Goal: Task Accomplishment & Management: Complete application form

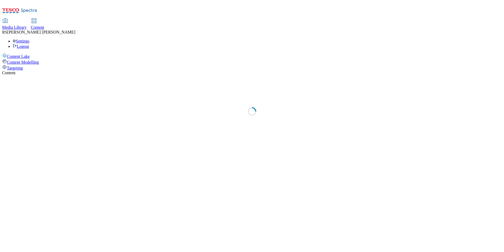
select select "ghs-[GEOGRAPHIC_DATA]"
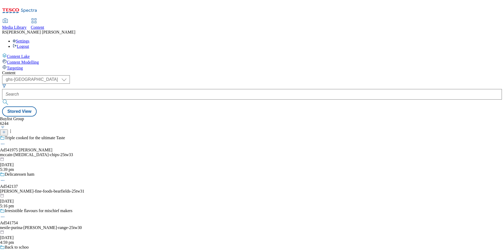
click at [5, 132] on line at bounding box center [4, 132] width 3 height 0
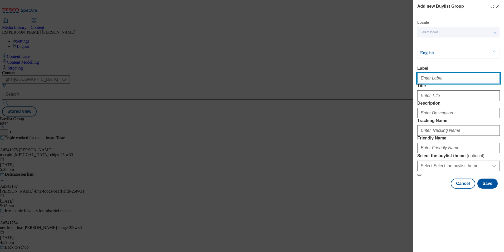
click at [451, 80] on input "Label" at bounding box center [459, 78] width 83 height 11
paste input "542240"
type input "Ad542240"
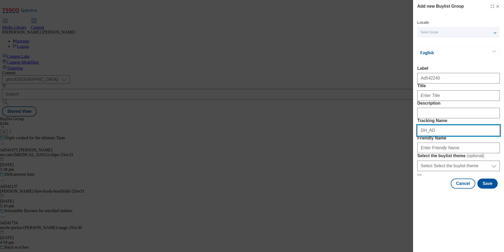
paste input "542240"
type input "DH_AD542240"
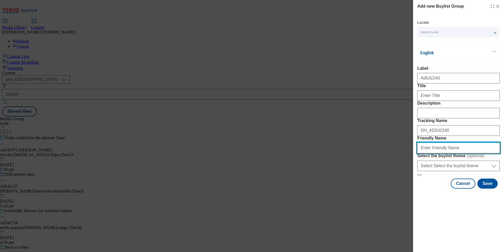
paste input "team-inspire-renourish-25TW31"
type input "team-inspire-renourish-25TW31"
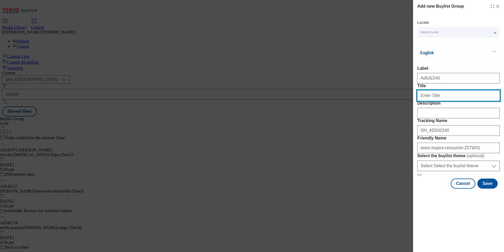
click at [445, 101] on input "Title" at bounding box center [459, 95] width 83 height 11
paste input "Real ingredients. Souper tasty."
type input "Real ingredients. Souper tasty."
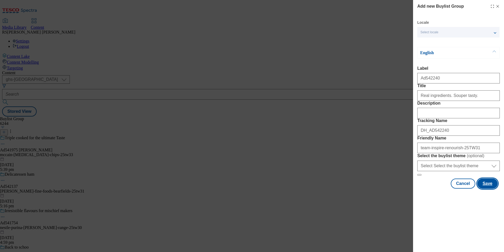
click at [488, 188] on button "Save" at bounding box center [488, 183] width 20 height 10
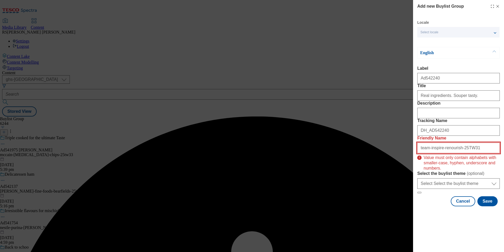
click at [477, 153] on input "team-inspire-renourish-25TW31" at bounding box center [459, 147] width 83 height 11
drag, startPoint x: 465, startPoint y: 186, endPoint x: 461, endPoint y: 186, distance: 4.0
click at [461, 153] on input "team-inspire-renourish-25TW31" at bounding box center [459, 147] width 83 height 11
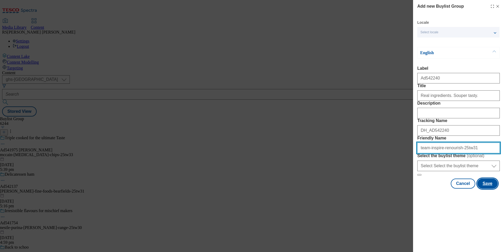
type input "team-inspire-renourish-25tw31"
click at [488, 188] on button "Save" at bounding box center [488, 183] width 20 height 10
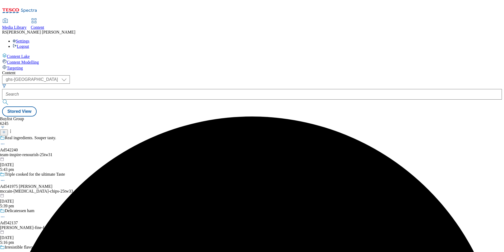
click at [84, 152] on div "team-inspire-renourish-25tw31" at bounding box center [42, 154] width 84 height 5
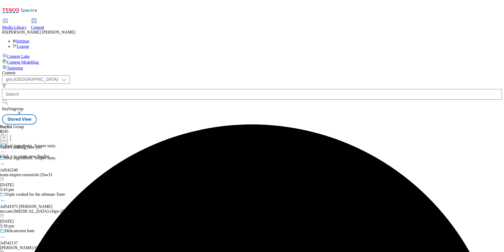
click at [6, 135] on icon at bounding box center [4, 137] width 4 height 4
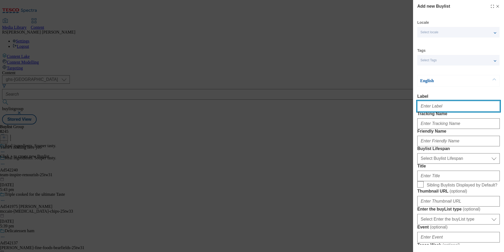
click at [451, 108] on input "Label" at bounding box center [459, 106] width 83 height 11
paste input "542240"
type input "Ad542240"
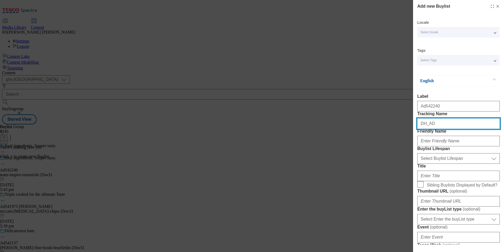
paste input "542240"
type input "DH_AD542240"
click at [280, 194] on div "Add new Buylist Locale Select locale English Welsh Tags Select Tags fnf marketp…" at bounding box center [252, 126] width 504 height 252
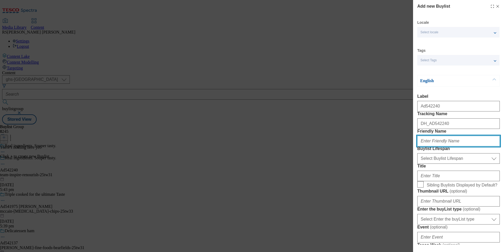
click at [456, 146] on input "Friendly Name" at bounding box center [459, 141] width 83 height 11
paste input "team-inspire"
type input "team-inspire"
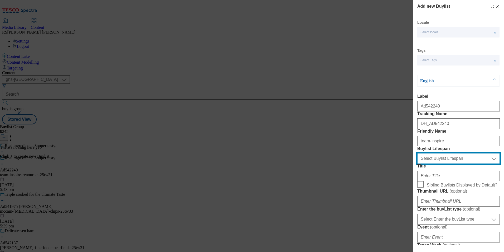
drag, startPoint x: 446, startPoint y: 190, endPoint x: 447, endPoint y: 193, distance: 2.8
click at [446, 164] on select "Select Buylist Lifespan evergreen seasonal tactical" at bounding box center [459, 158] width 83 height 11
select select "tactical"
click at [418, 164] on select "Select Buylist Lifespan evergreen seasonal tactical" at bounding box center [459, 158] width 83 height 11
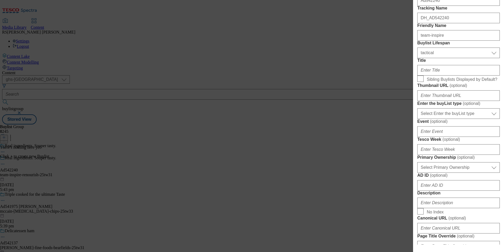
click at [287, 213] on div "Add new Buylist Locale Select locale English Welsh Tags Select Tags fnf marketp…" at bounding box center [252, 126] width 504 height 252
click at [453, 101] on input "Thumbnail URL ( optional )" at bounding box center [459, 95] width 83 height 11
click at [451, 75] on input "Title" at bounding box center [459, 70] width 83 height 11
paste input "High fibre. High protein."
type input "High fibre. High protein."
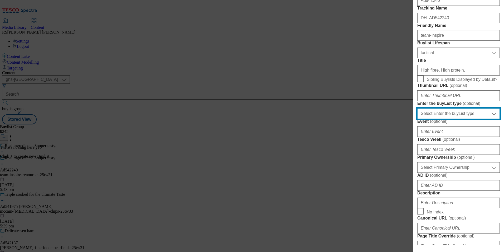
drag, startPoint x: 450, startPoint y: 175, endPoint x: 450, endPoint y: 181, distance: 6.3
click at [450, 119] on select "Select Enter the buyList type event supplier funded long term >4 weeks supplier…" at bounding box center [459, 113] width 83 height 11
select select "supplier funded short term 1-3 weeks"
click at [418, 119] on select "Select Enter the buyList type event supplier funded long term >4 weeks supplier…" at bounding box center [459, 113] width 83 height 11
click at [446, 155] on div "Modal" at bounding box center [459, 148] width 83 height 13
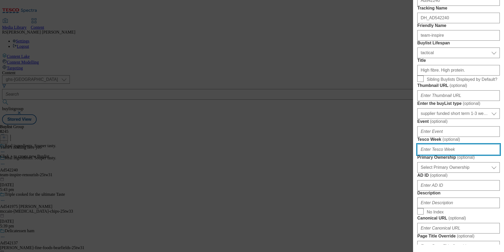
click at [446, 155] on input "Tesco Week ( optional )" at bounding box center [459, 149] width 83 height 11
type input "31"
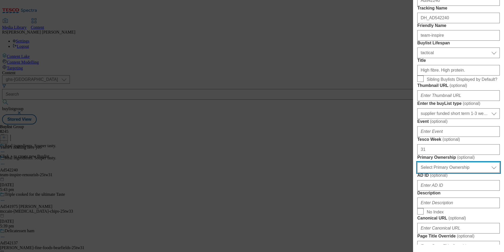
scroll to position [238, 0]
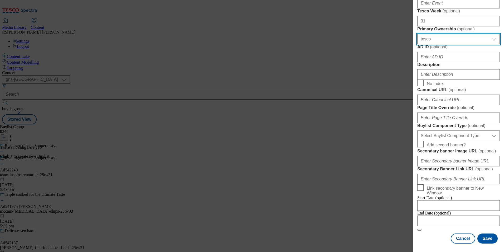
select select "dunnhumby"
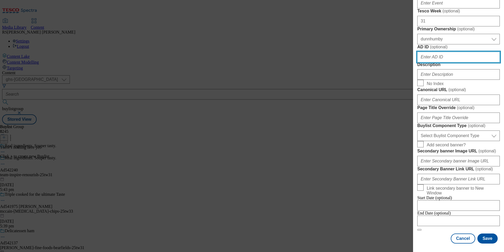
paste input "542240"
type input "542240"
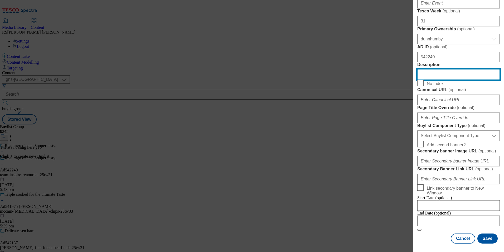
scroll to position [370, 0]
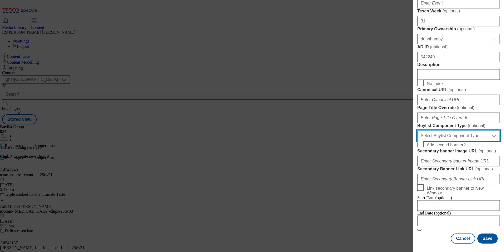
drag, startPoint x: 448, startPoint y: 136, endPoint x: 449, endPoint y: 141, distance: 5.4
click at [448, 136] on select "Select Buylist Component Type Banner Competition Header Meal" at bounding box center [459, 135] width 83 height 11
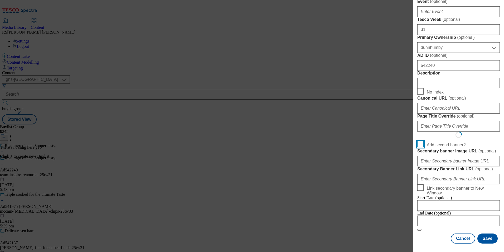
scroll to position [409, 0]
select select "Banner"
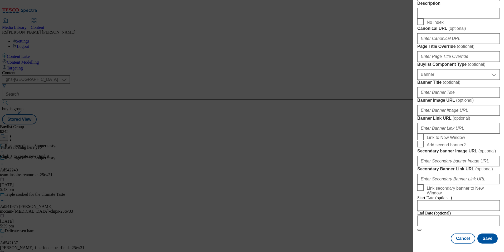
scroll to position [521, 0]
click at [428, 226] on div "End Date (optional)" at bounding box center [459, 218] width 83 height 15
click at [452, 219] on input "Modal" at bounding box center [459, 220] width 83 height 11
select select "2025"
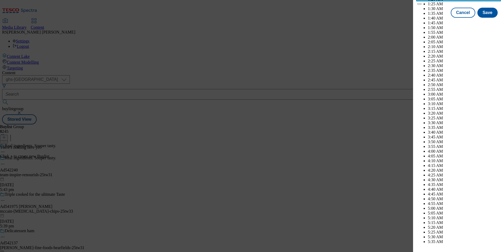
scroll to position [2067, 0]
select select "December"
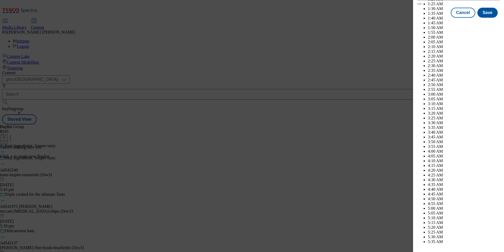
click at [485, 22] on button "Save" at bounding box center [488, 17] width 20 height 10
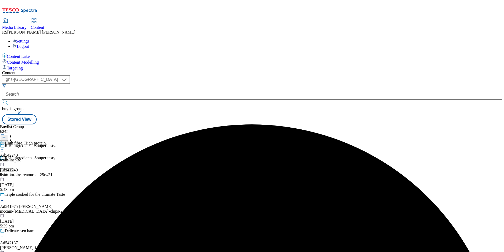
click at [47, 141] on div "High fibre. High protein. Ad542240 team-inspire 15 Sept 2025 5:44 pm" at bounding box center [23, 159] width 47 height 36
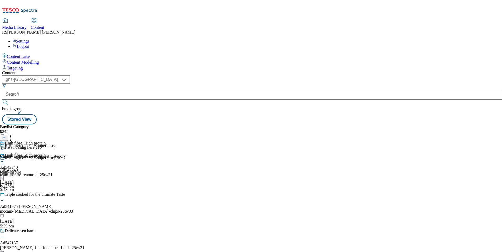
click at [6, 135] on icon at bounding box center [4, 137] width 4 height 4
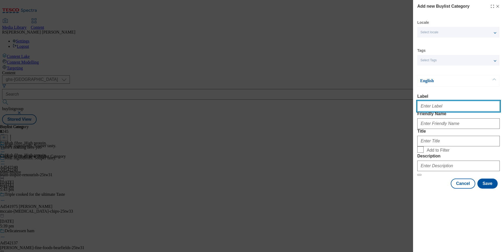
click at [443, 109] on input "Label" at bounding box center [459, 106] width 83 height 11
paste input "542240"
type input "Ad542240"
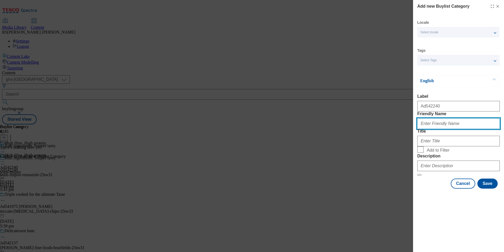
click at [490, 129] on input "Friendly Name" at bounding box center [459, 123] width 83 height 11
paste input "team-inspire-renourish"
type input "team-inspire-renourish"
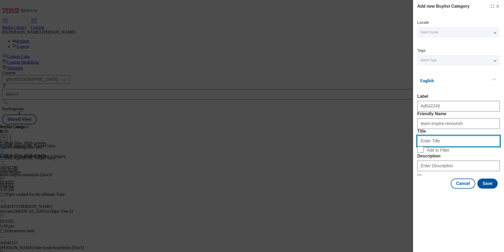
paste input "Team Inspire Unica Dummy Account"
type input "Team Inspire Unica Dummy Account"
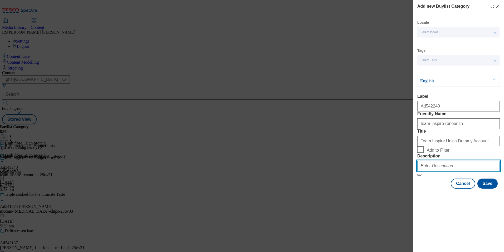
click at [455, 171] on input "Description" at bounding box center [459, 165] width 83 height 11
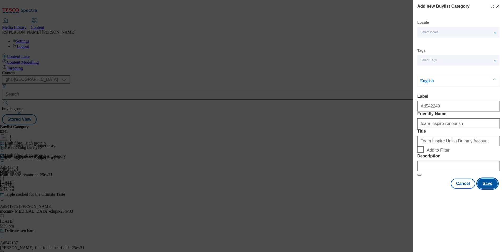
click at [485, 188] on button "Save" at bounding box center [488, 183] width 20 height 10
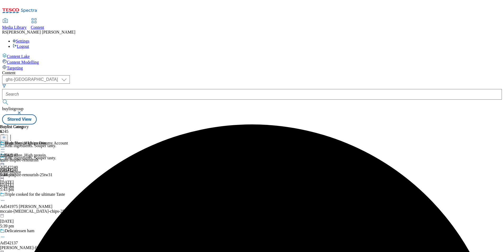
click at [68, 158] on div "team-inspire-renourish" at bounding box center [34, 160] width 68 height 5
click at [6, 135] on icon at bounding box center [4, 137] width 4 height 4
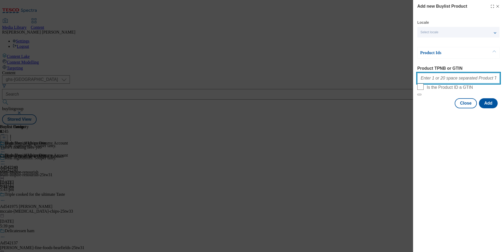
click at [461, 77] on input "Product TPNB or GTIN" at bounding box center [459, 78] width 83 height 11
paste input "96879864 96631633 96872451 96815036"
type input "96879864 96631633 96872451 96815036"
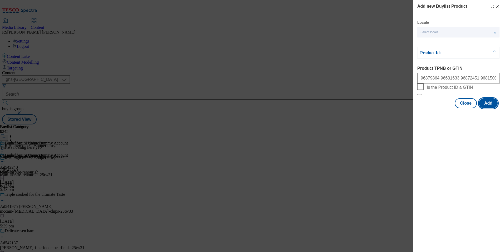
click at [487, 108] on button "Add" at bounding box center [488, 103] width 19 height 10
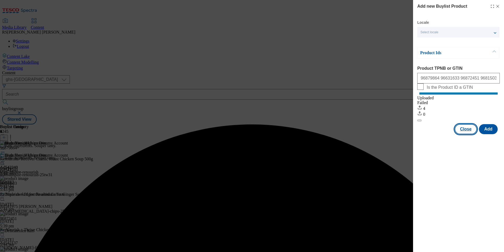
click at [467, 134] on button "Close" at bounding box center [466, 129] width 22 height 10
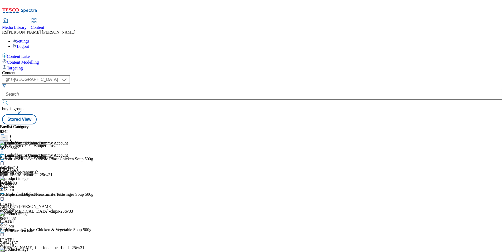
click at [5, 161] on icon at bounding box center [2, 163] width 5 height 5
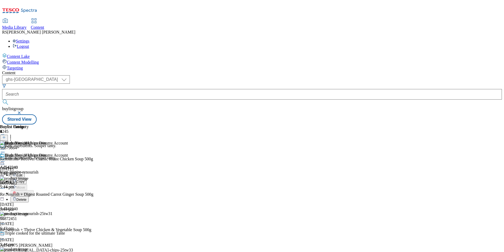
click at [22, 173] on span "Edit" at bounding box center [19, 175] width 6 height 4
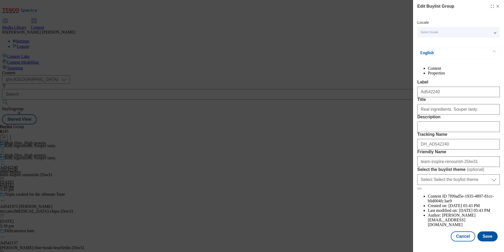
scroll to position [18, 0]
click at [451, 132] on input "Description" at bounding box center [459, 126] width 83 height 11
paste input "Renourish +Recover Classic Roast Chicken Soup 500g"
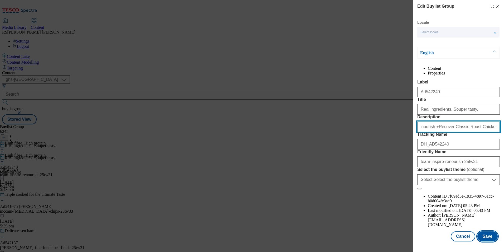
type input "Renourish +Recover Classic Roast Chicken Soup 500g"
click at [483, 237] on button "Save" at bounding box center [488, 236] width 20 height 10
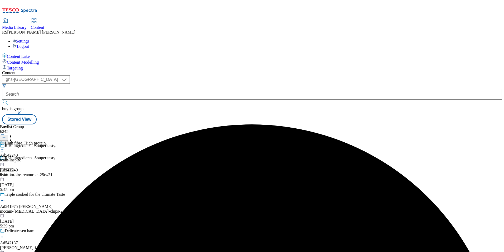
click at [5, 146] on icon at bounding box center [2, 148] width 5 height 5
click at [22, 158] on span "Edit" at bounding box center [19, 160] width 6 height 4
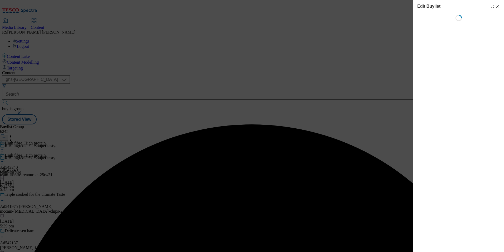
select select "tactical"
select select "supplier funded short term 1-3 weeks"
select select "dunnhumby"
select select "Banner"
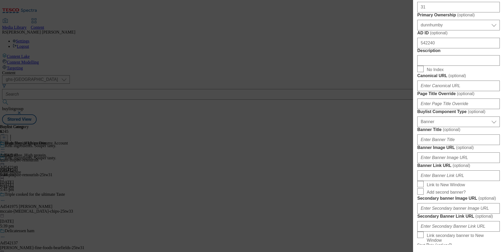
scroll to position [264, 0]
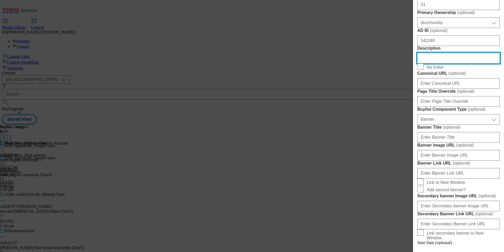
click at [446, 63] on input "Description" at bounding box center [459, 58] width 83 height 11
paste input "Renourish +Recover Classic Roast Chicken Soup 500g"
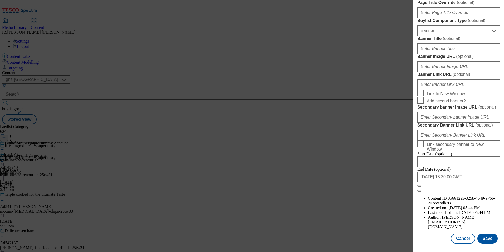
scroll to position [544, 0]
type input "Renourish +Recover Classic Roast Chicken Soup 500g"
click at [487, 240] on button "Save" at bounding box center [488, 238] width 20 height 10
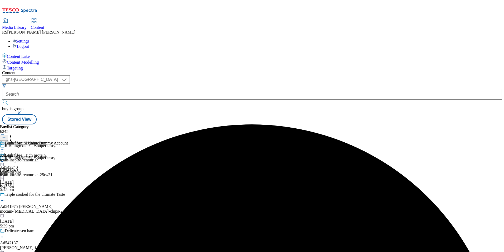
click at [5, 146] on icon at bounding box center [2, 148] width 5 height 5
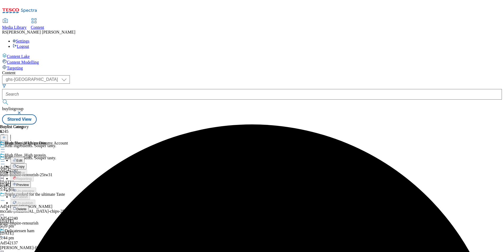
click at [22, 158] on span "Edit" at bounding box center [19, 160] width 6 height 4
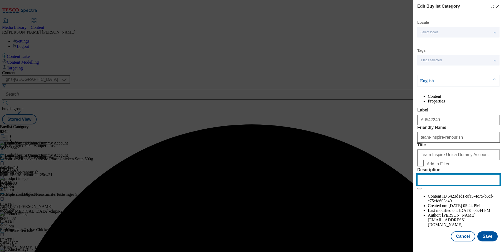
click at [466, 185] on input "Description" at bounding box center [459, 179] width 83 height 11
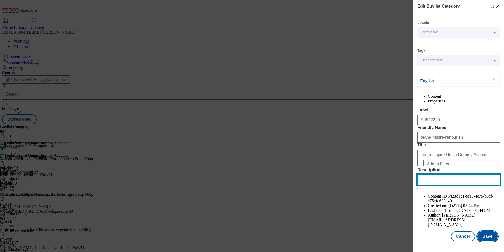
paste input "Renourish +Recover Classic Roast Chicken Soup 500g"
type input "Renourish +Recover Classic Roast Chicken Soup 500g"
click at [485, 236] on button "Save" at bounding box center [488, 236] width 20 height 10
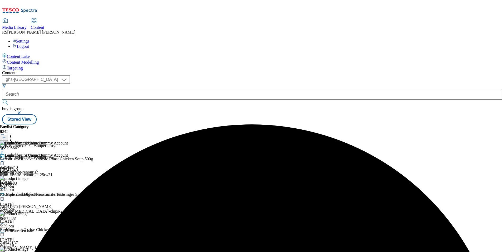
click at [5, 159] on icon at bounding box center [2, 161] width 5 height 5
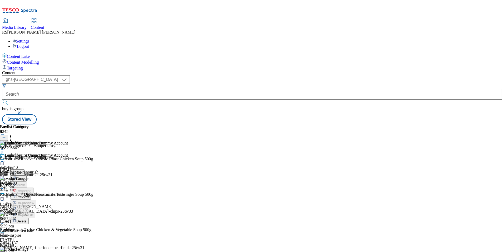
click at [29, 195] on span "Preview" at bounding box center [22, 197] width 12 height 4
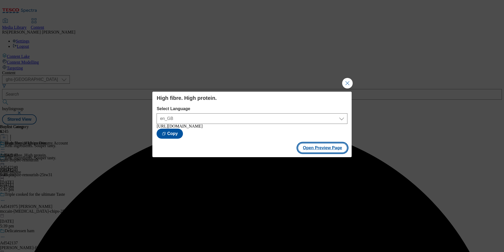
click at [325, 148] on button "Open Preview Page" at bounding box center [323, 148] width 50 height 10
click at [348, 83] on button "Close Modal" at bounding box center [347, 83] width 11 height 11
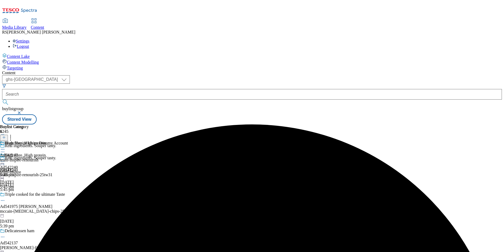
click at [5, 159] on icon at bounding box center [2, 161] width 5 height 5
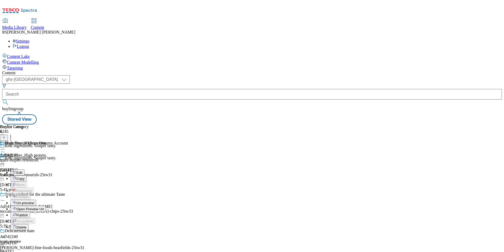
click at [28, 213] on span "Publish" at bounding box center [22, 215] width 12 height 4
